Goal: Task Accomplishment & Management: Manage account settings

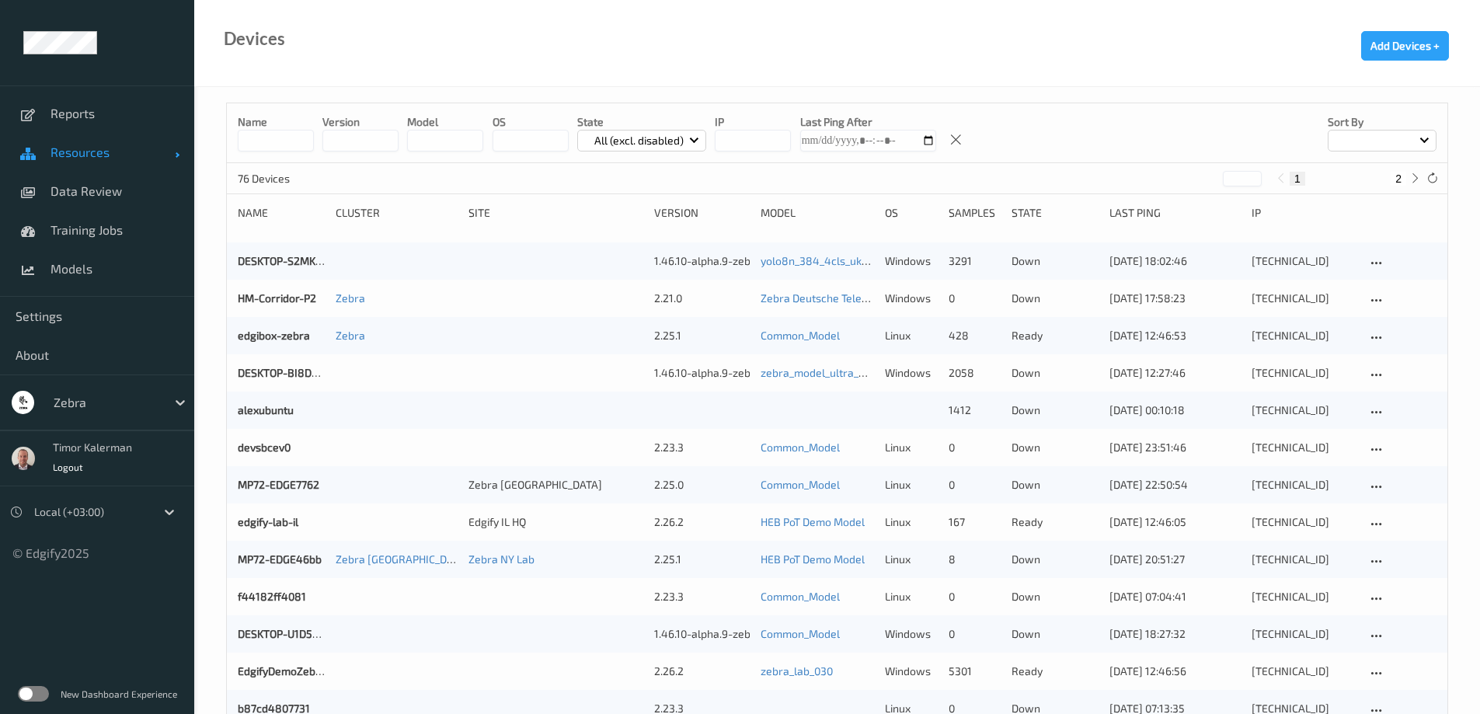
click at [105, 156] on span "Resources" at bounding box center [112, 152] width 124 height 16
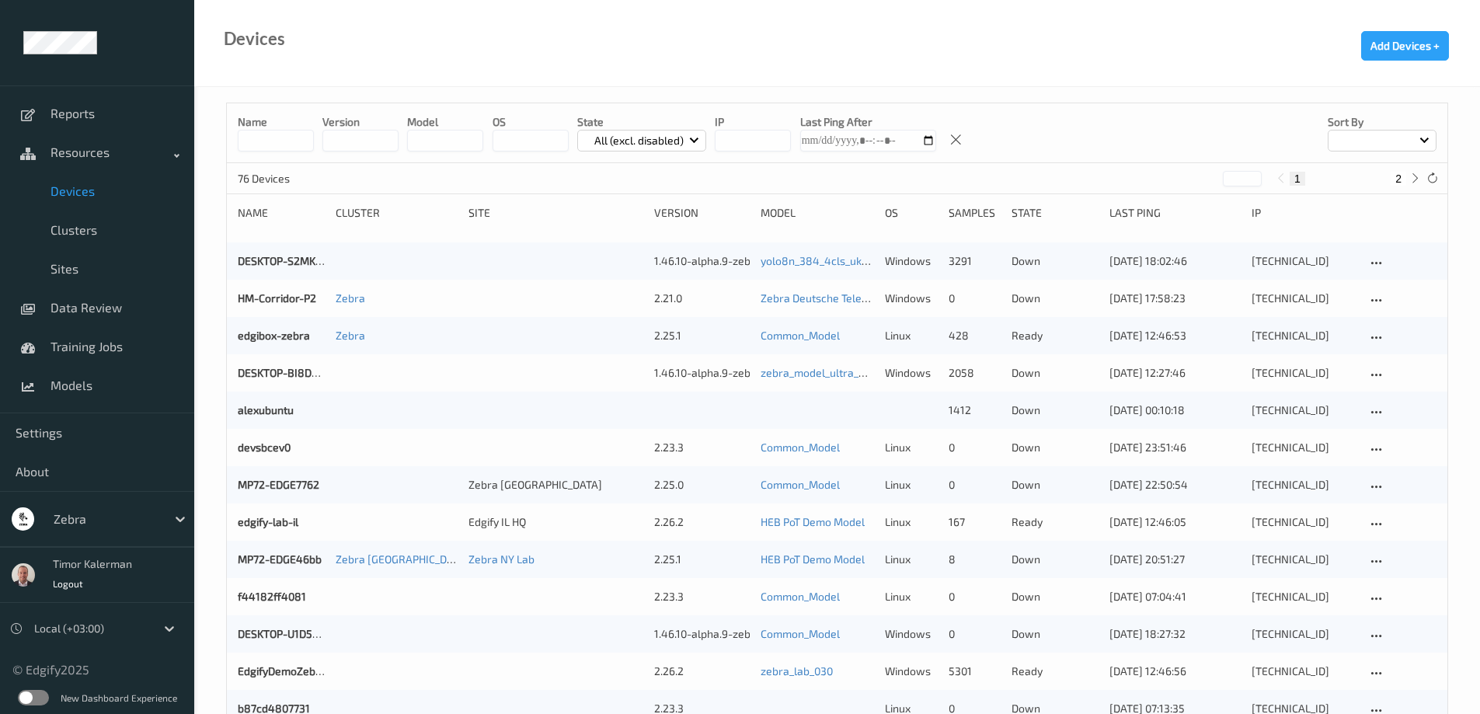
click at [92, 189] on span "Devices" at bounding box center [114, 191] width 128 height 16
click at [284, 141] on input at bounding box center [276, 141] width 76 height 22
click at [139, 530] on div "Zebra" at bounding box center [106, 518] width 120 height 25
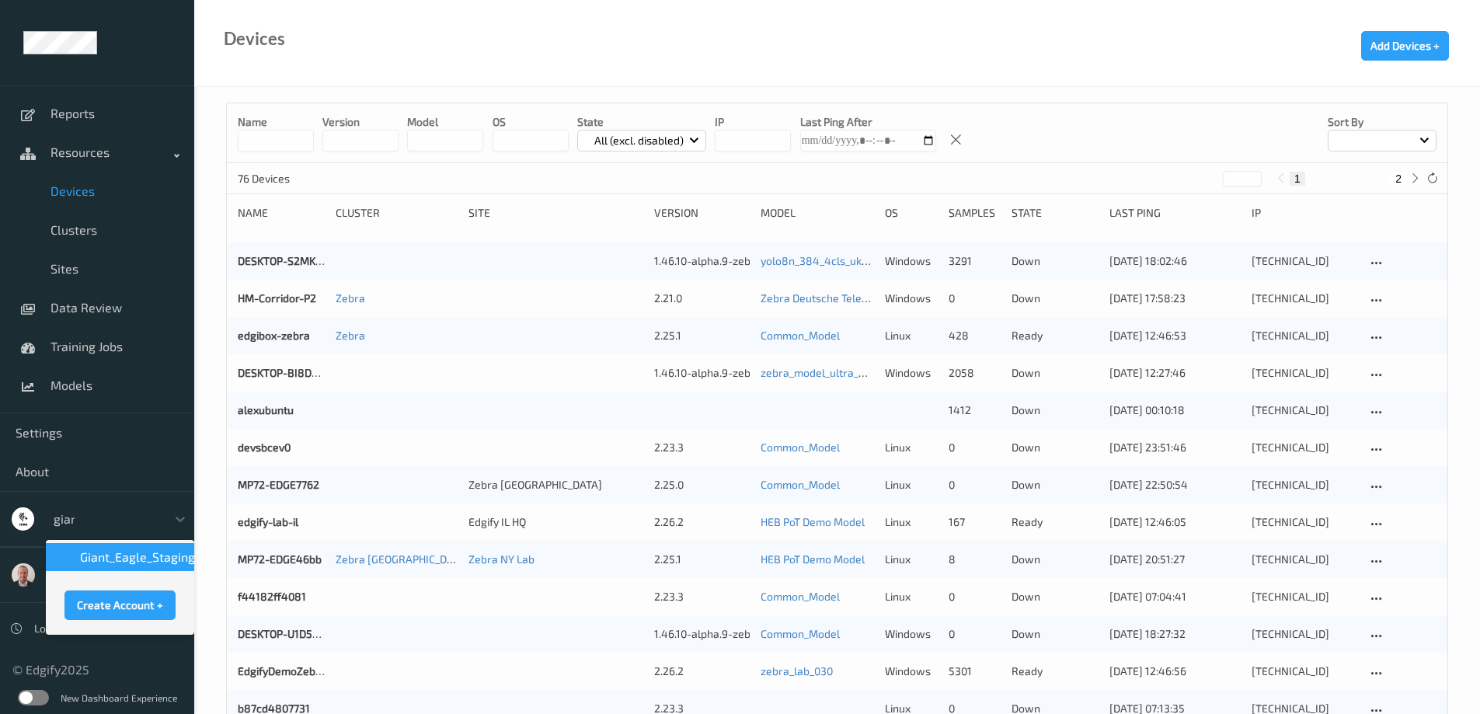
type input "giant"
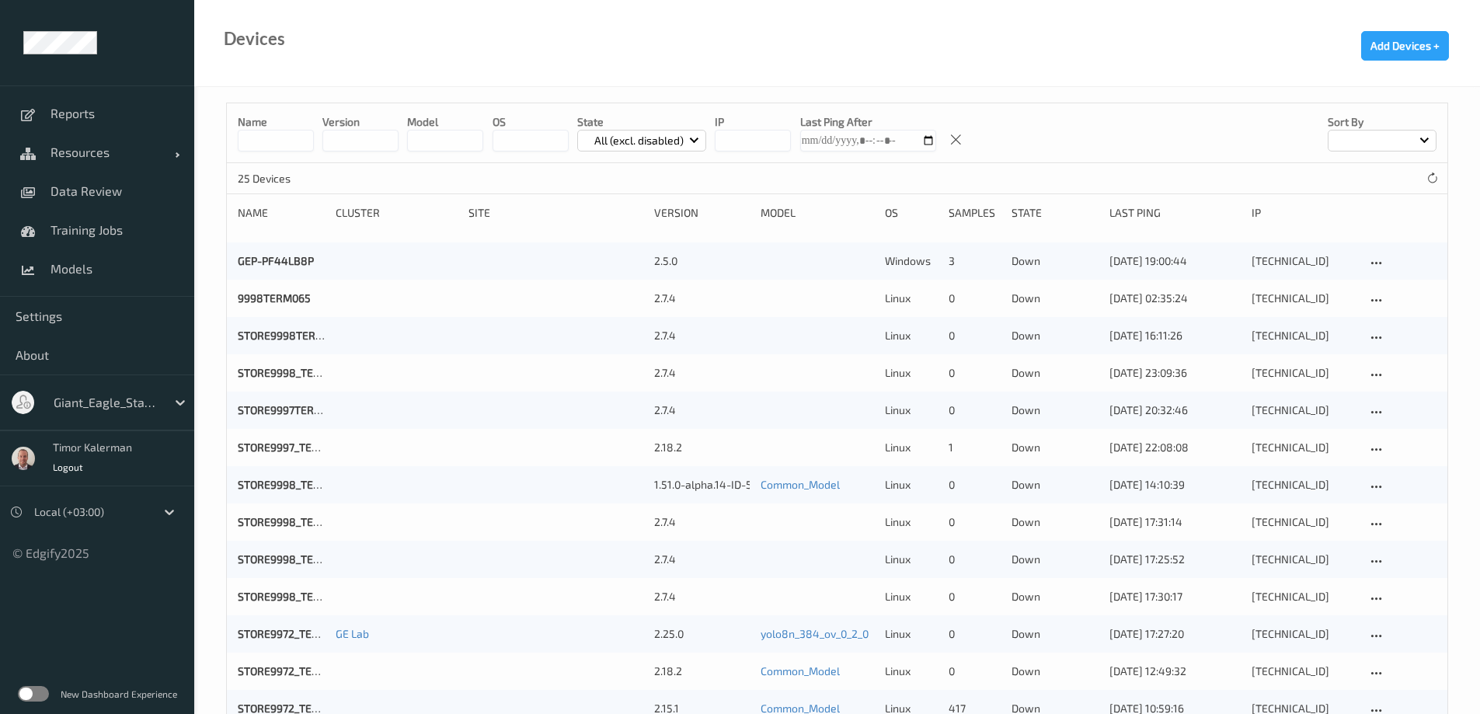
click at [37, 690] on label at bounding box center [33, 694] width 31 height 16
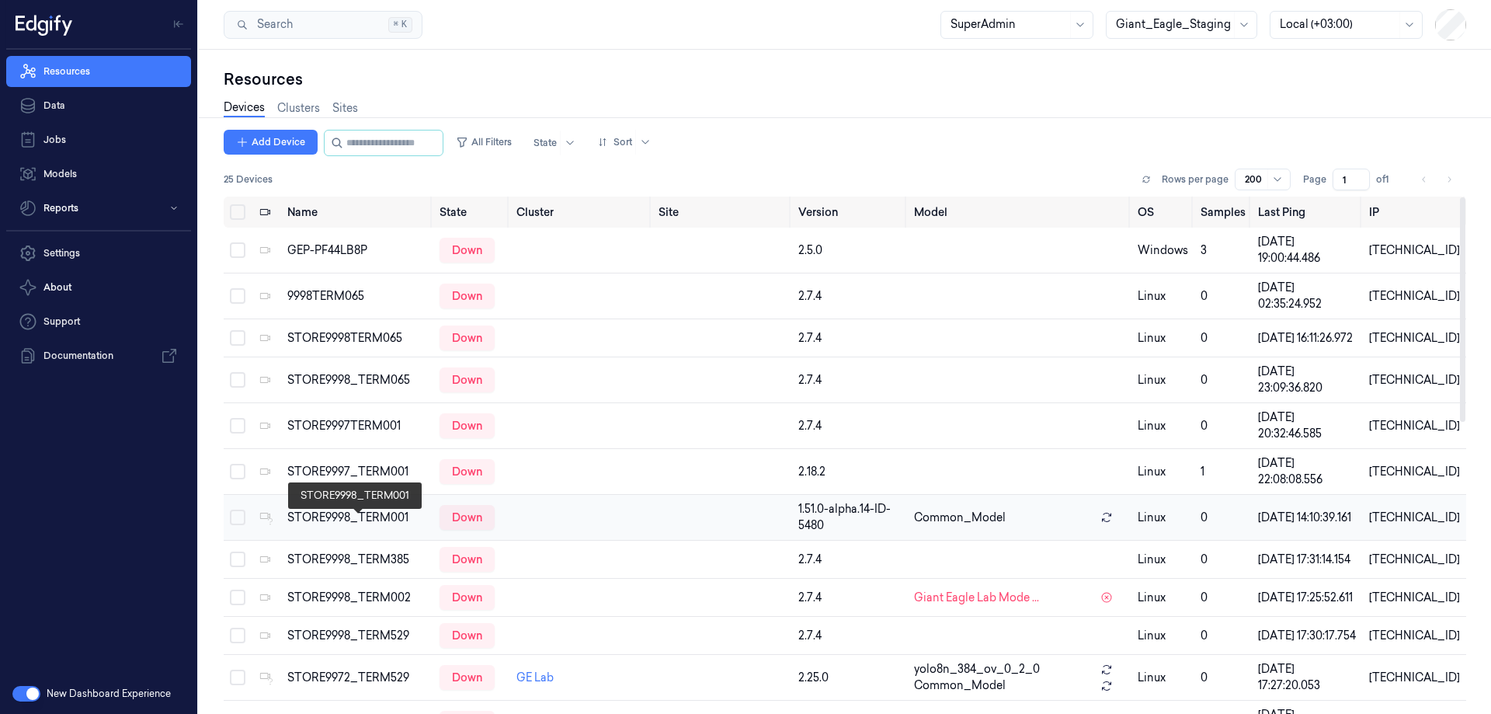
click at [336, 524] on div "STORE9998_TERM001" at bounding box center [357, 518] width 140 height 16
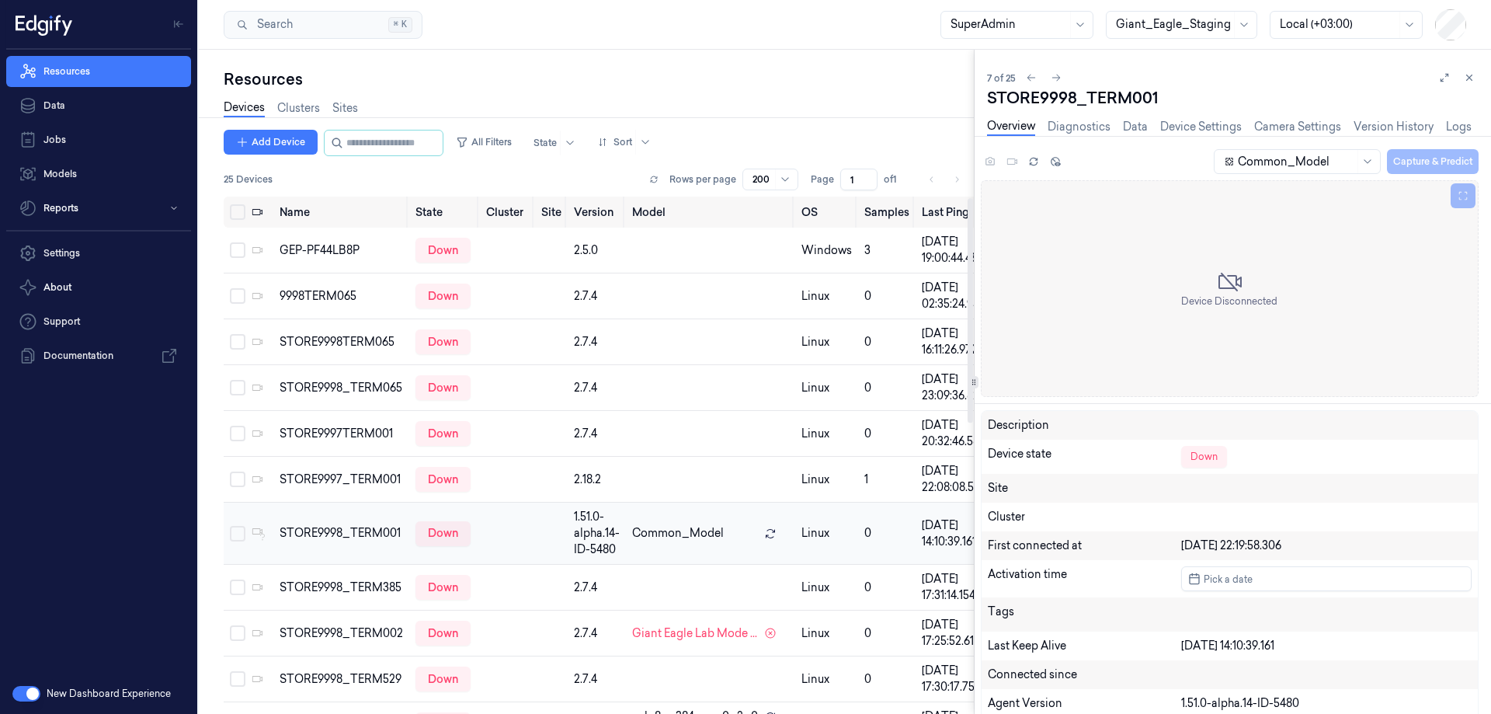
scroll to position [70, 0]
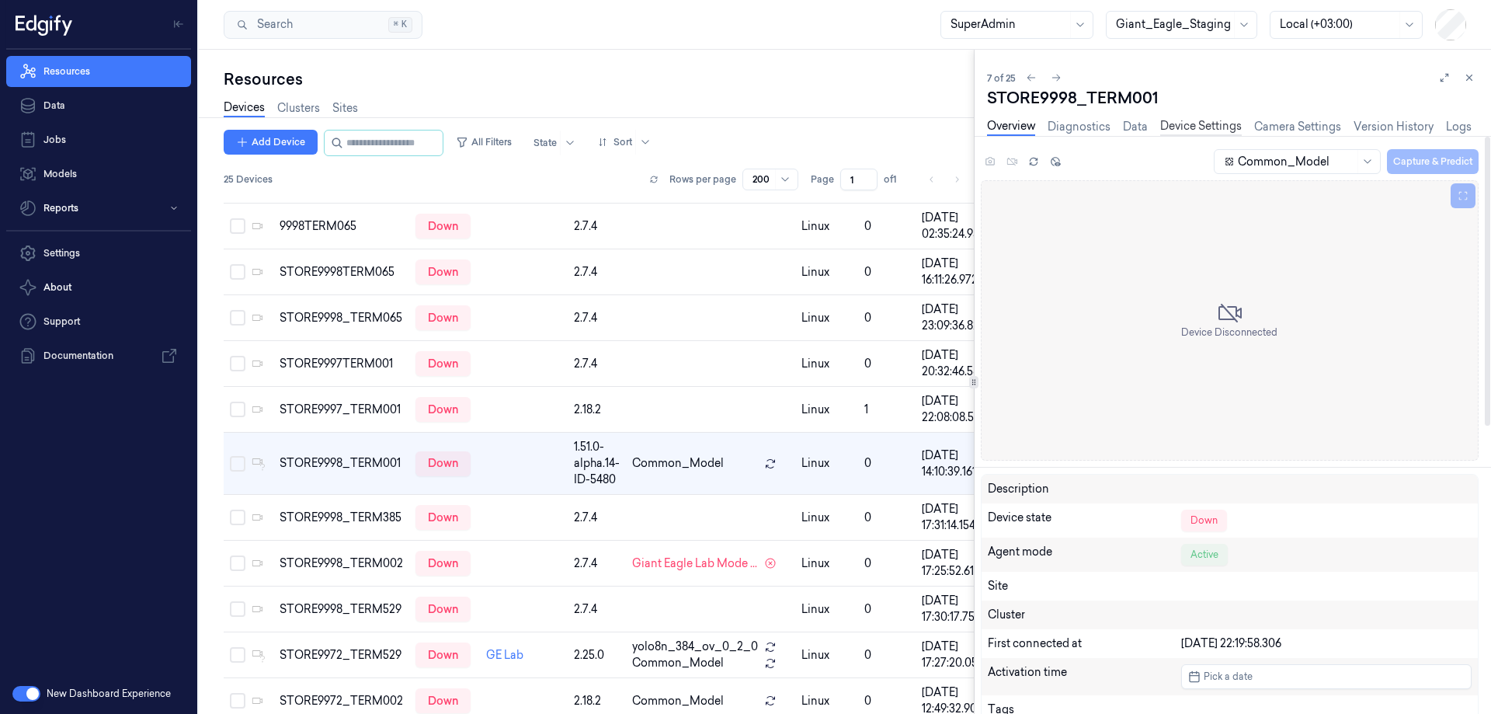
click at [1216, 129] on link "Device Settings" at bounding box center [1202, 127] width 82 height 18
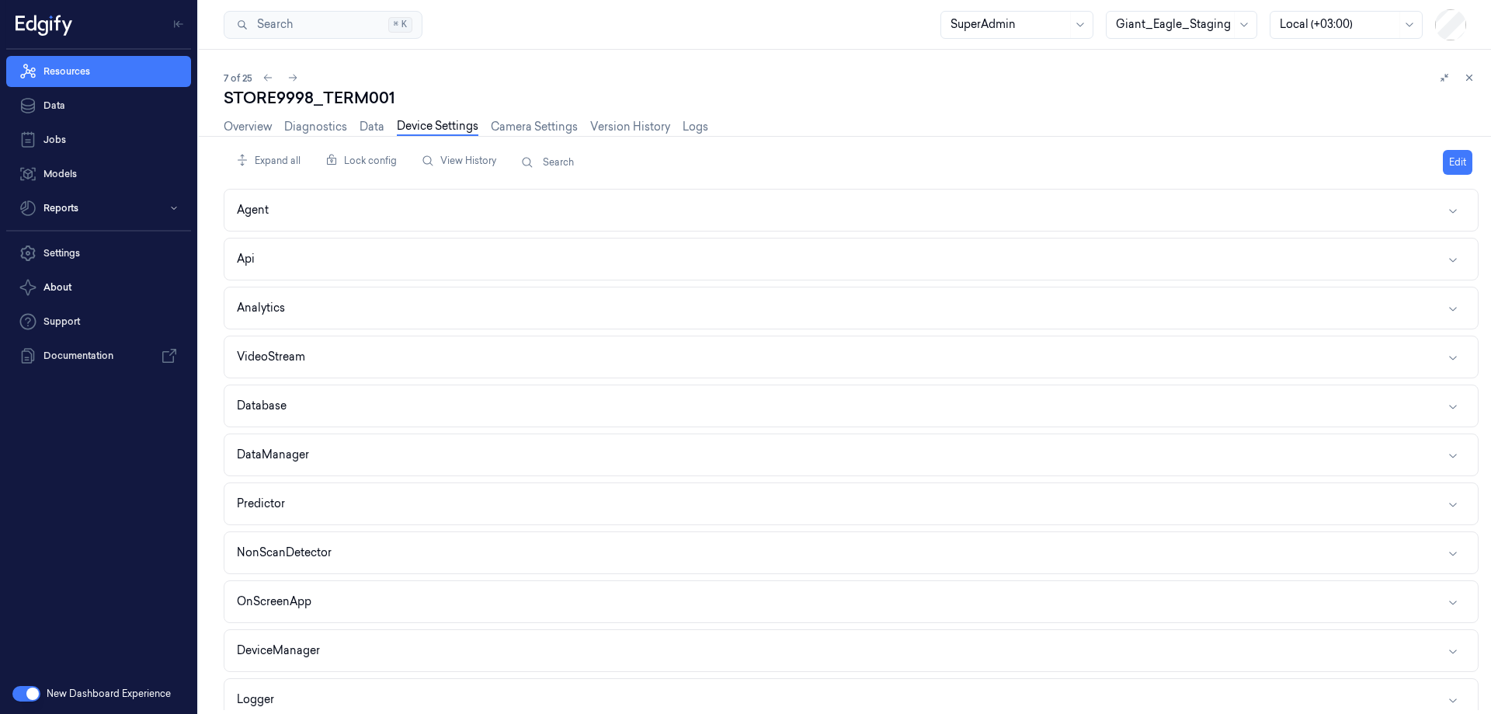
click at [233, 237] on div "7 of 25 STORE9998_TERM001 Overview Diagnostics Data Device Settings Camera Sett…" at bounding box center [845, 382] width 1293 height 664
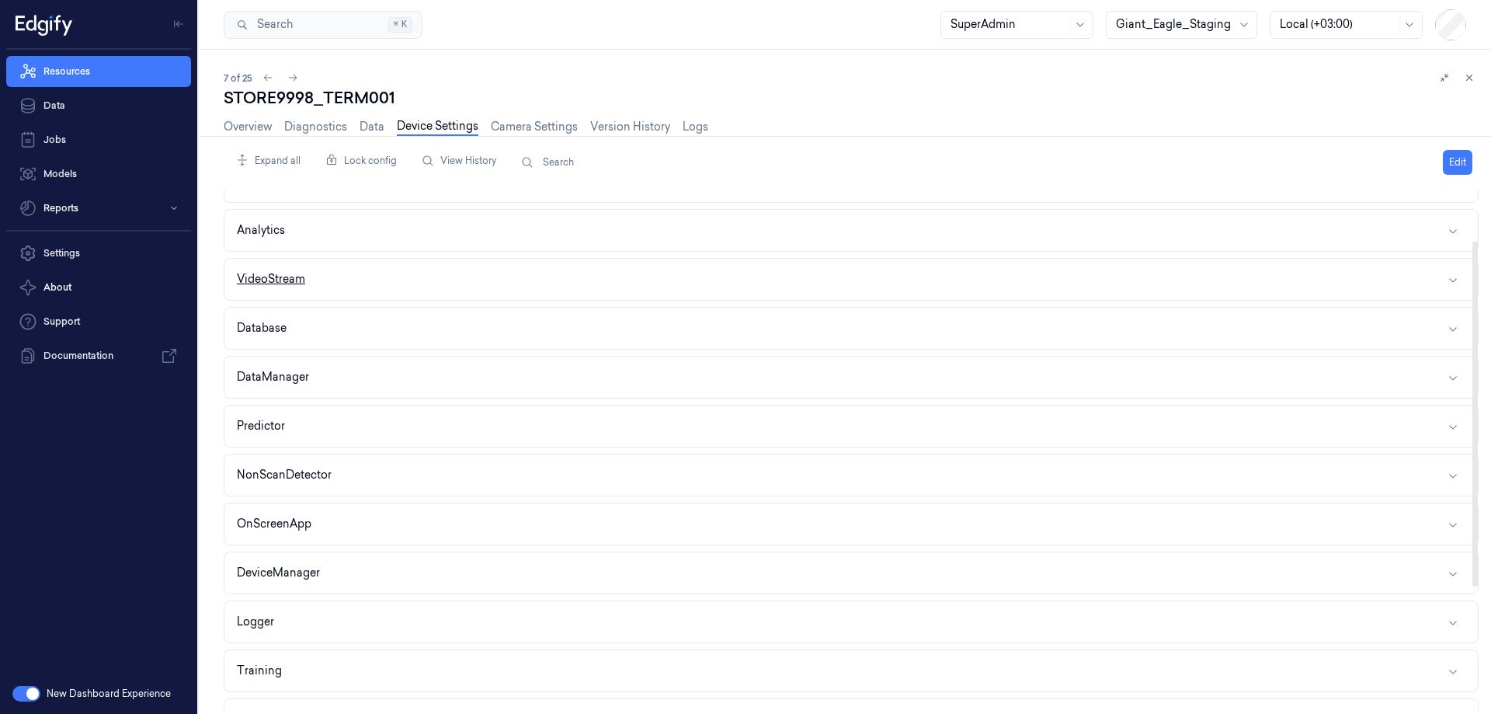
click at [401, 284] on button "VideoStream" at bounding box center [851, 279] width 1254 height 41
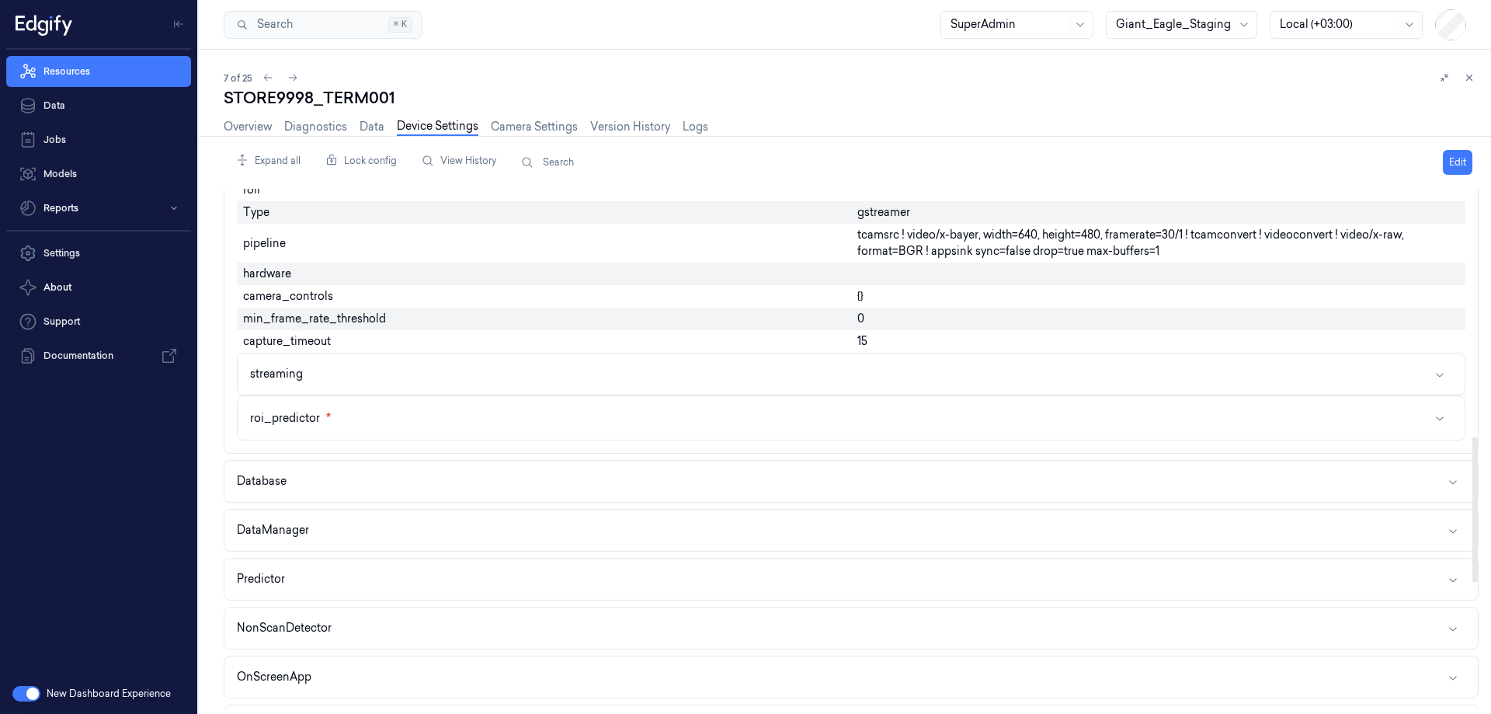
scroll to position [1010, 0]
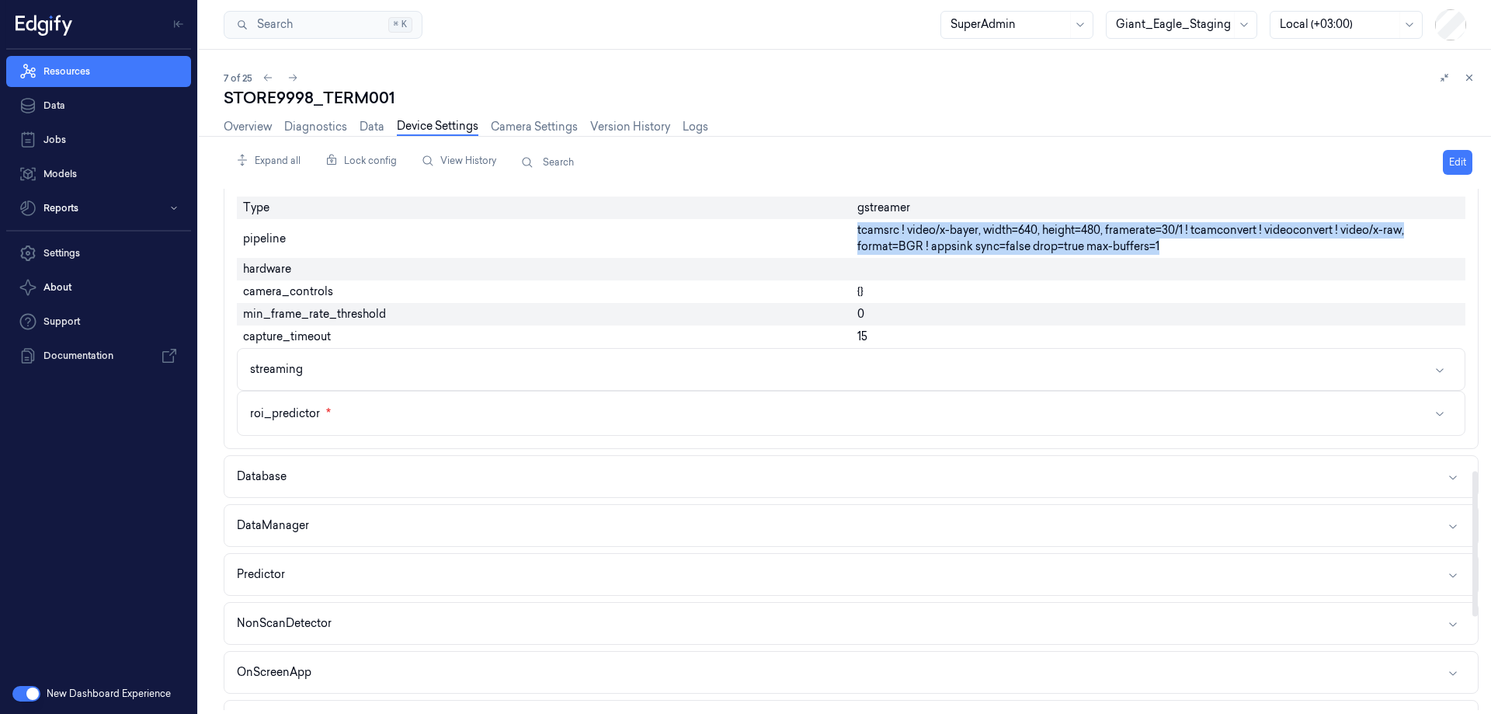
drag, startPoint x: 1166, startPoint y: 252, endPoint x: 833, endPoint y: 227, distance: 334.2
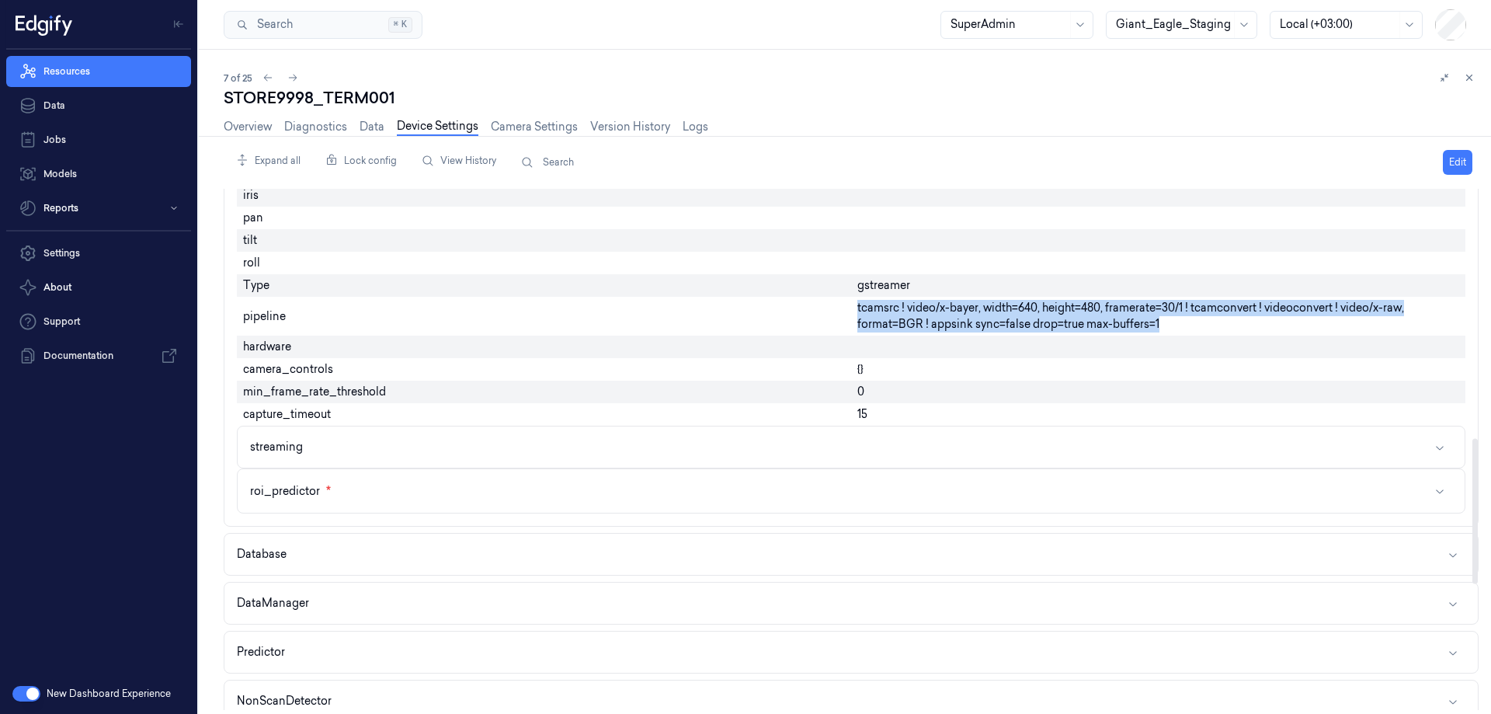
scroll to position [854, 0]
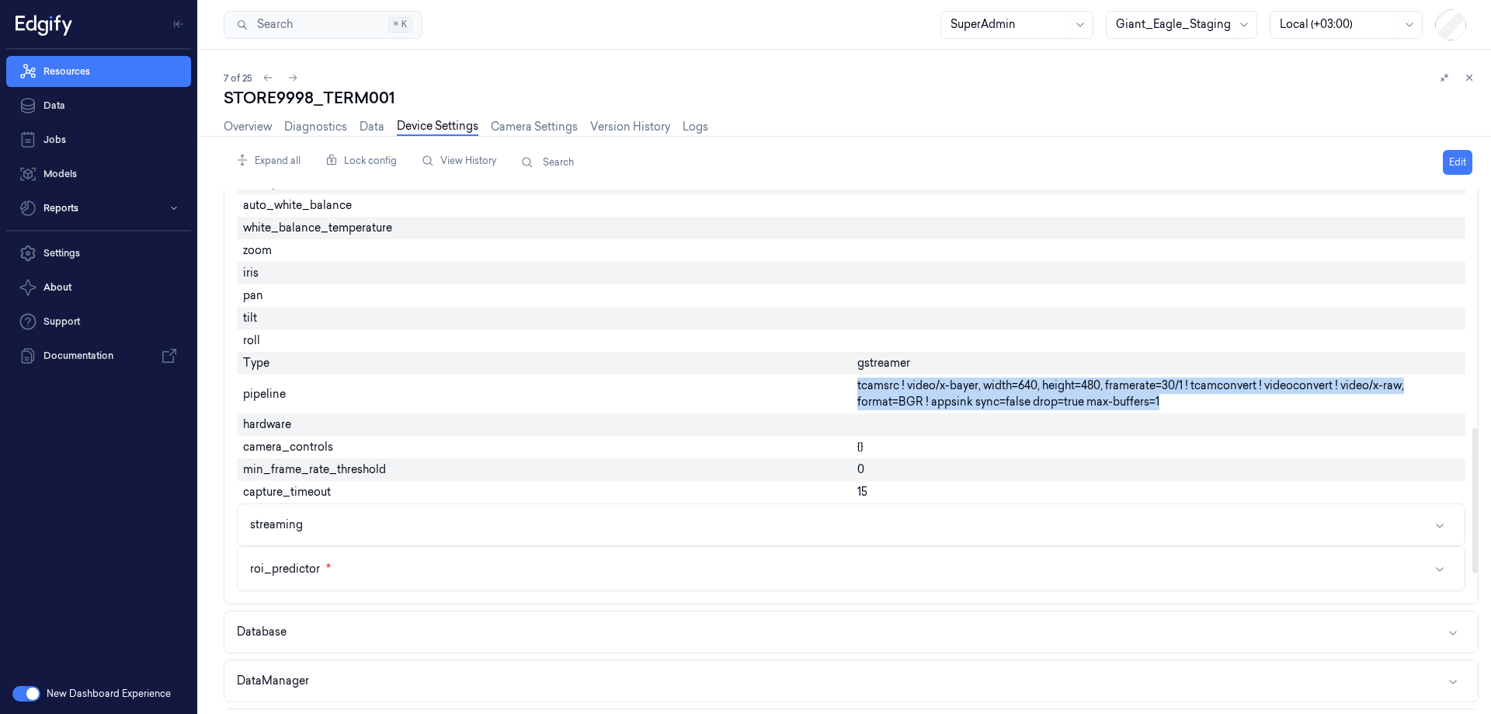
click at [1133, 405] on span "tcamsrc ! video/x-bayer, width=640, height=480, framerate=30/1 ! tcamconvert ! …" at bounding box center [1159, 394] width 602 height 33
drag, startPoint x: 1130, startPoint y: 406, endPoint x: 830, endPoint y: 390, distance: 301.1
click at [830, 390] on div "Enabled device_id 0 external_camera_source capture_mode streaming source_plugin…" at bounding box center [851, 60] width 1229 height 1074
copy div "tcamsrc ! video/x-bayer, width=640, height=480, framerate=30/1 ! tcamconvert ! …"
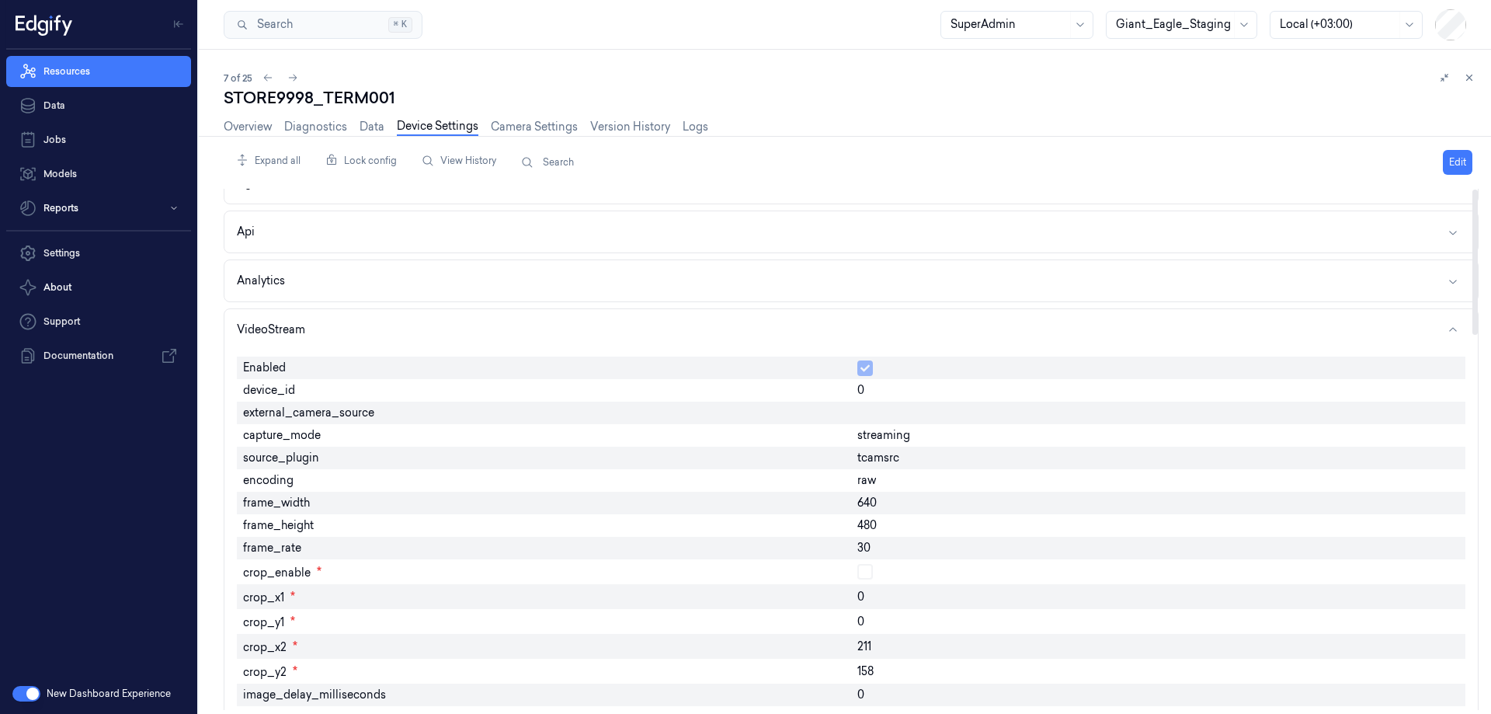
scroll to position [0, 0]
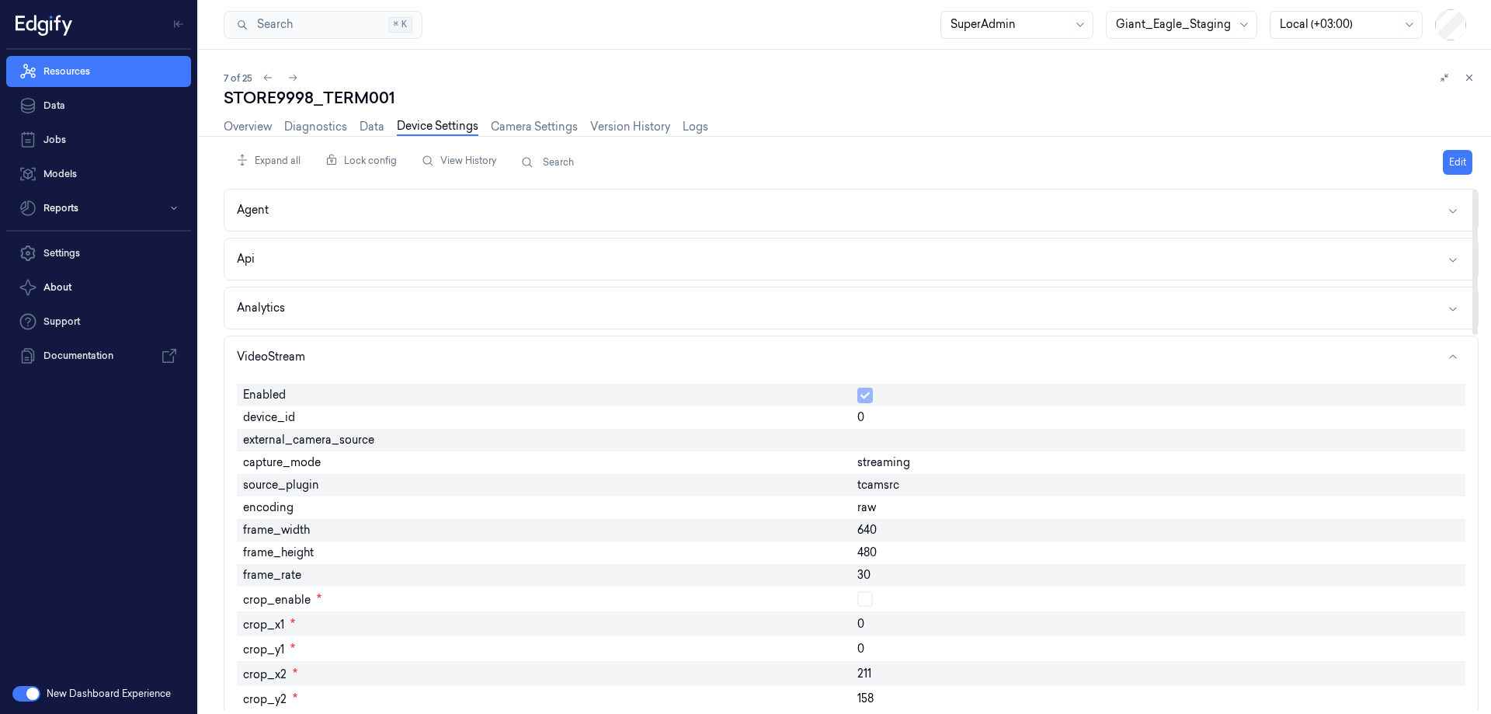
click at [1452, 158] on button "Edit" at bounding box center [1458, 162] width 30 height 25
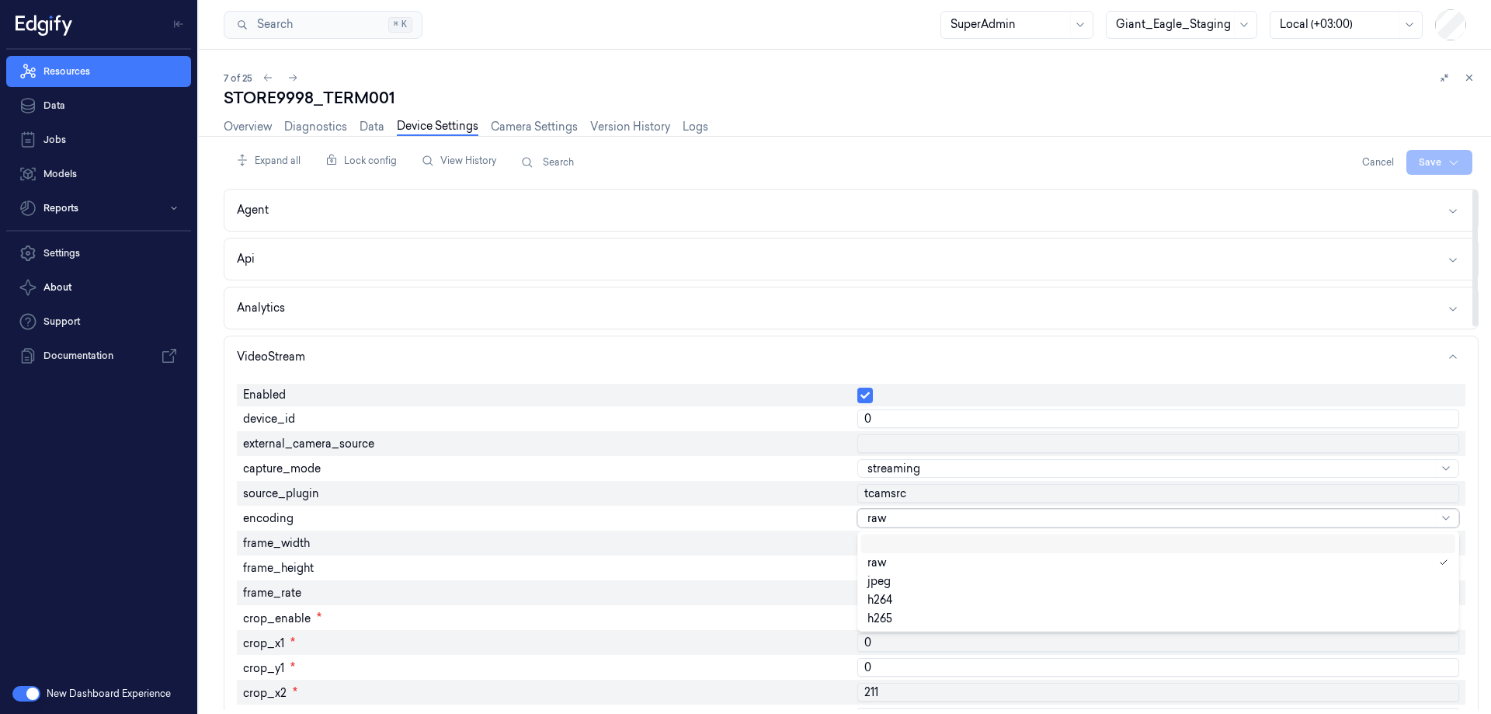
click at [906, 516] on div at bounding box center [1150, 518] width 565 height 16
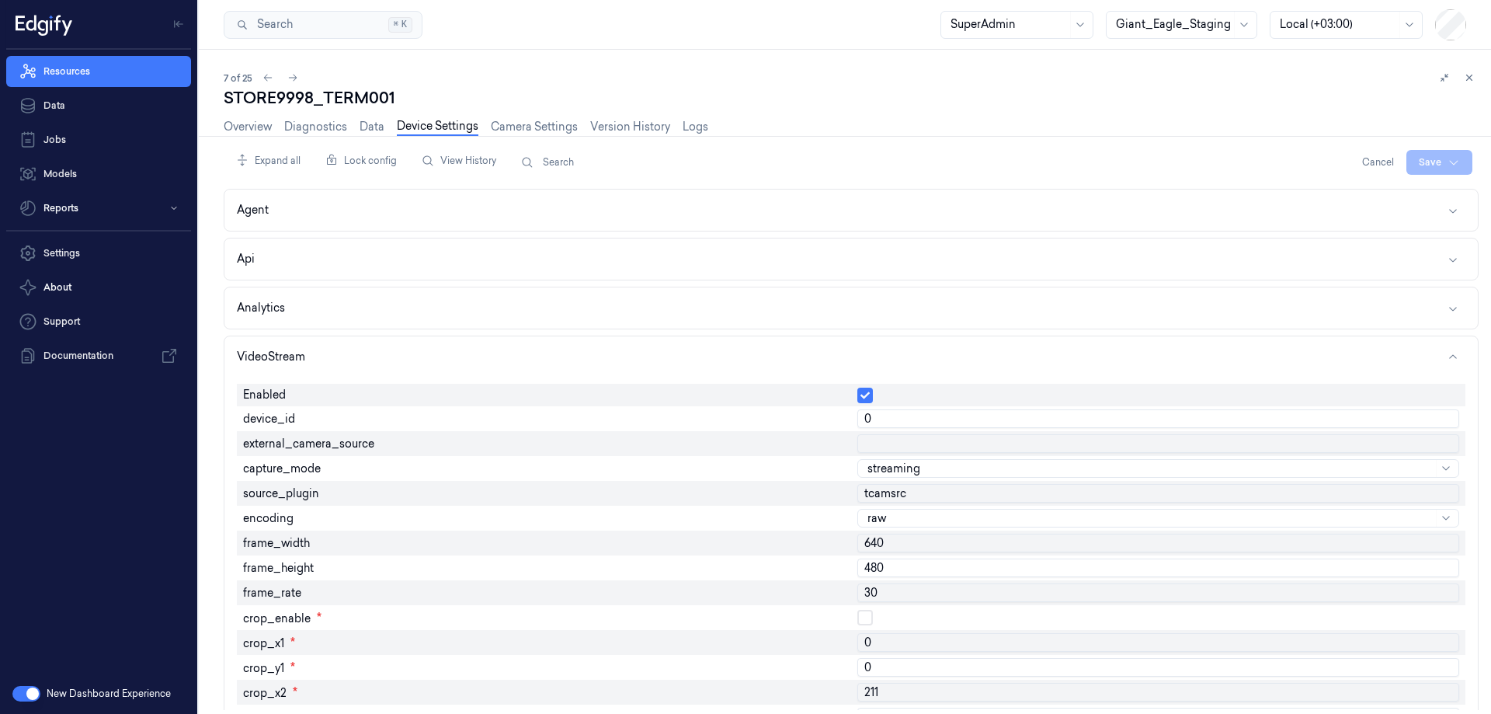
click at [124, 454] on div "Resources Data Jobs Models Reports Settings About Support Documentation" at bounding box center [98, 362] width 197 height 624
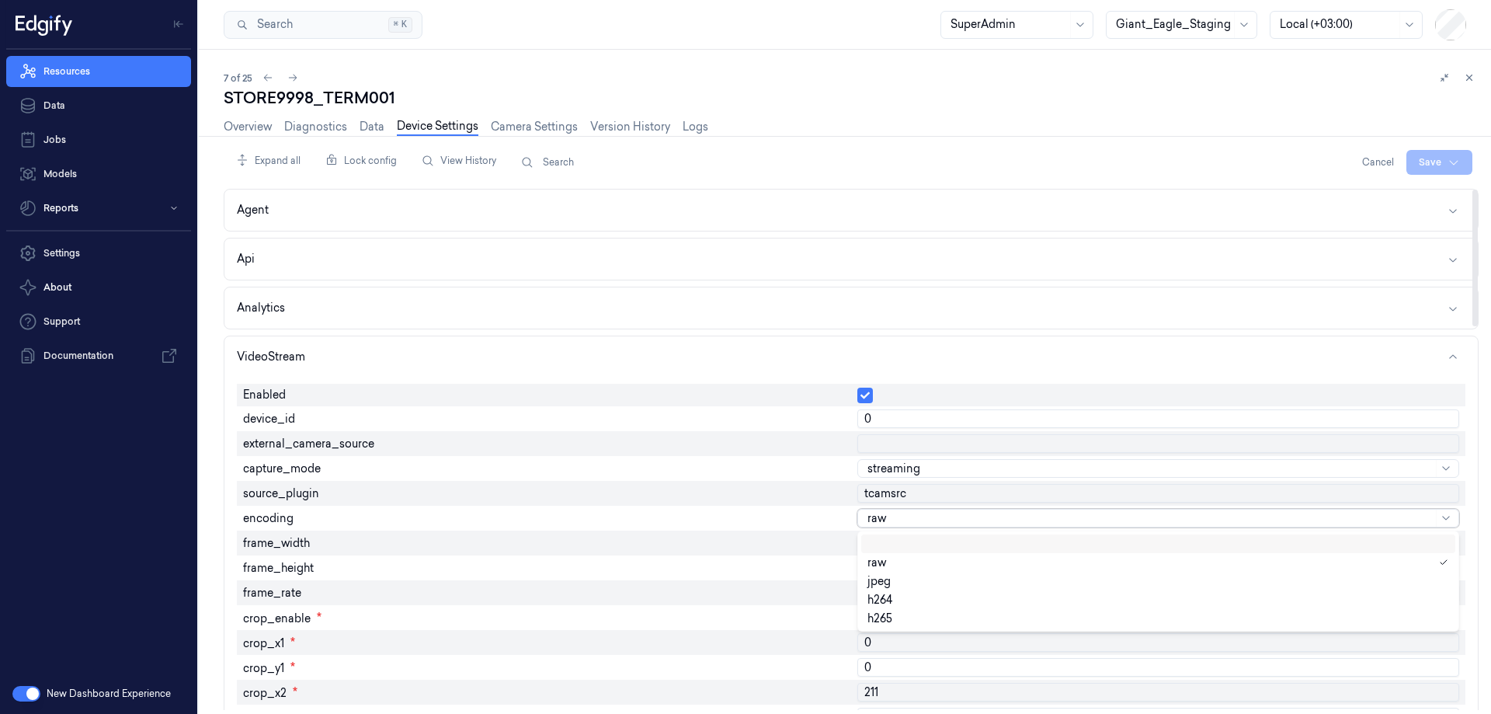
click at [927, 518] on div at bounding box center [1150, 518] width 565 height 16
click at [168, 480] on div "Resources Data Jobs Models Reports Settings About Support Documentation" at bounding box center [98, 362] width 197 height 624
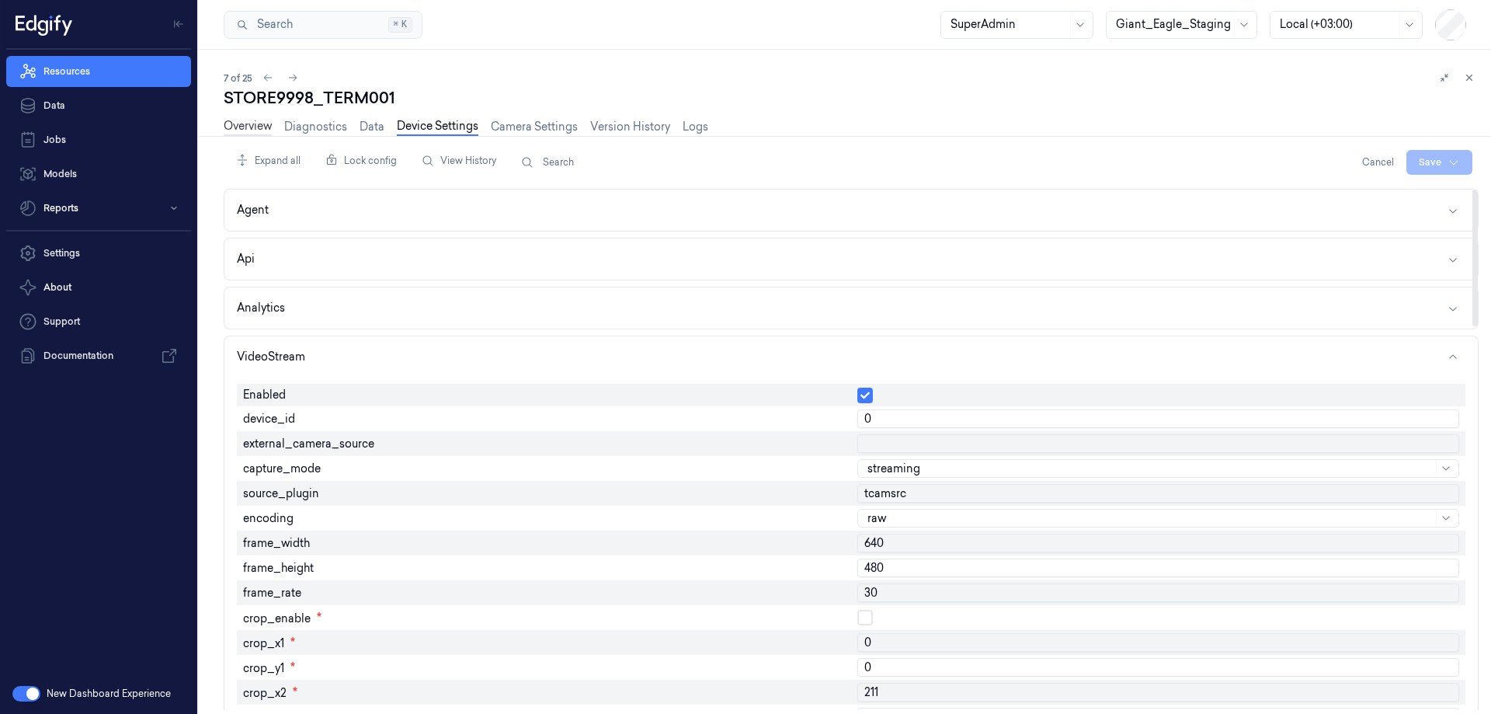
click at [252, 122] on link "Overview" at bounding box center [248, 127] width 48 height 18
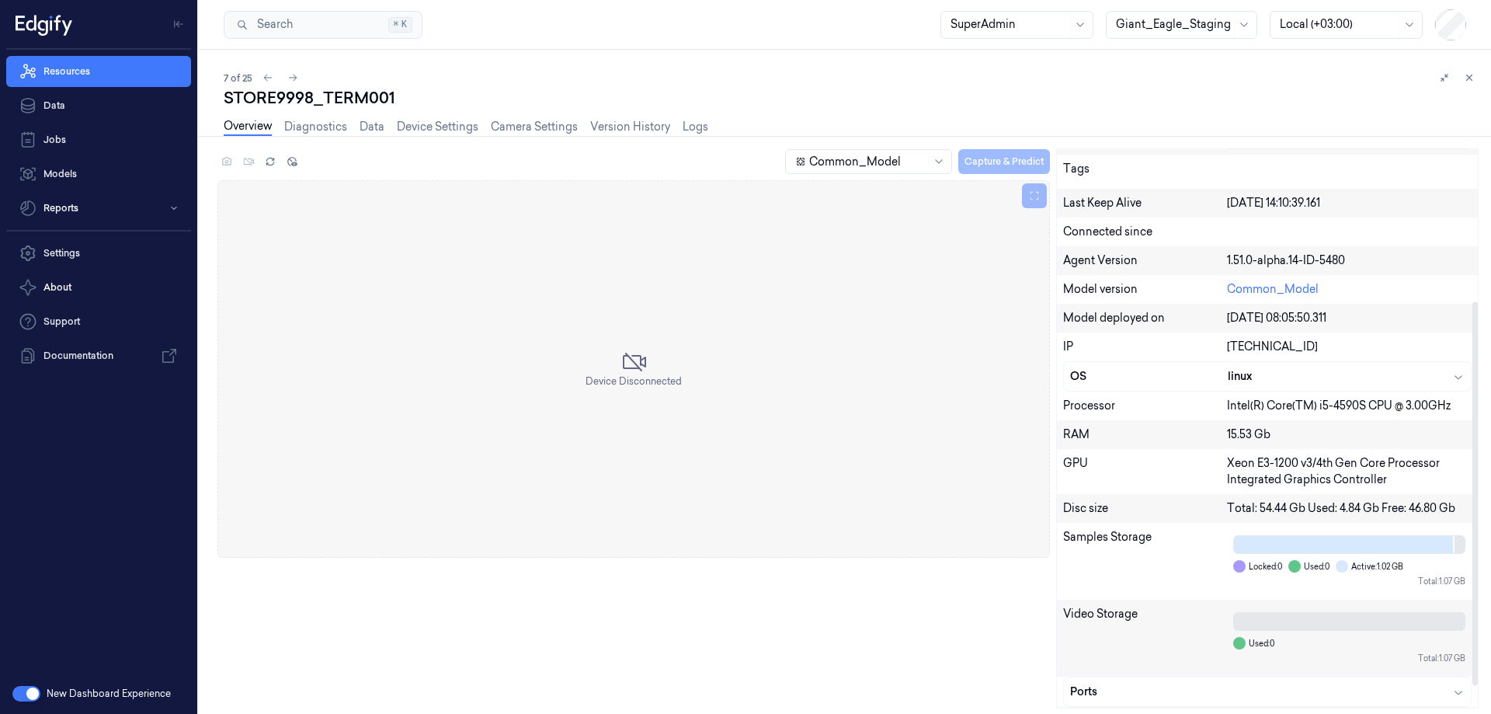
scroll to position [233, 0]
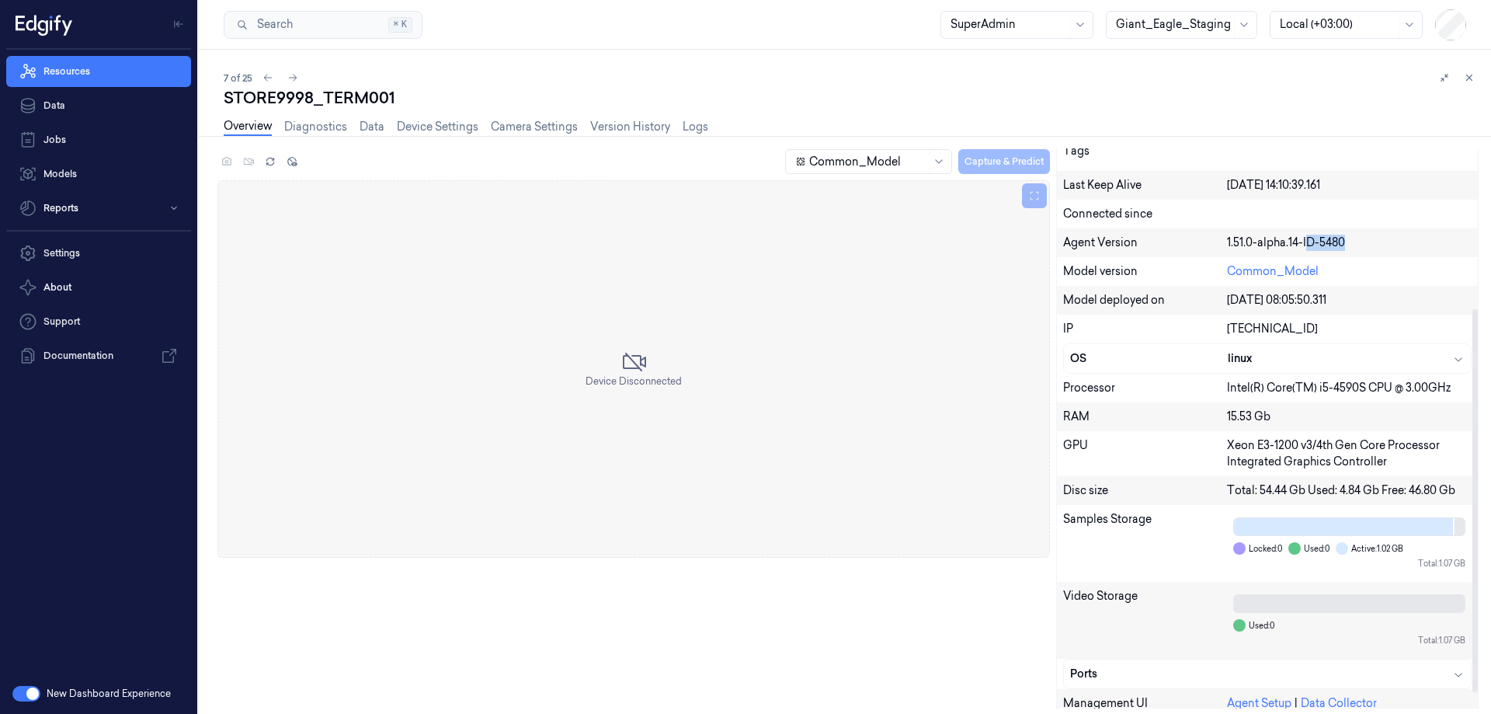
drag, startPoint x: 1321, startPoint y: 245, endPoint x: 1358, endPoint y: 246, distance: 37.3
click at [1358, 246] on div "1.51.0-alpha.14-ID-5480" at bounding box center [1349, 243] width 245 height 16
